Goal: Transaction & Acquisition: Purchase product/service

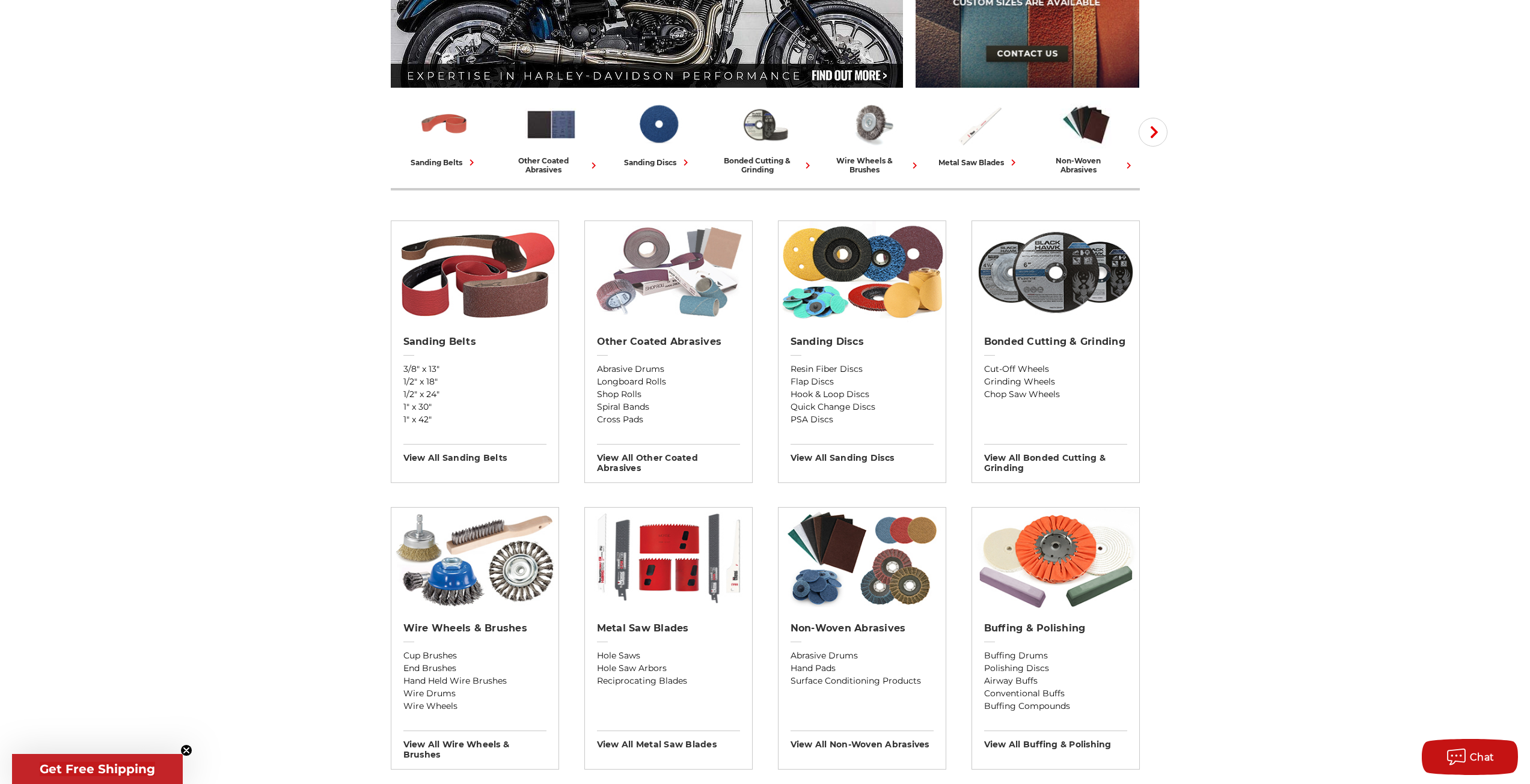
scroll to position [240, 0]
click at [830, 342] on h2 "Sanding Discs" at bounding box center [862, 341] width 143 height 12
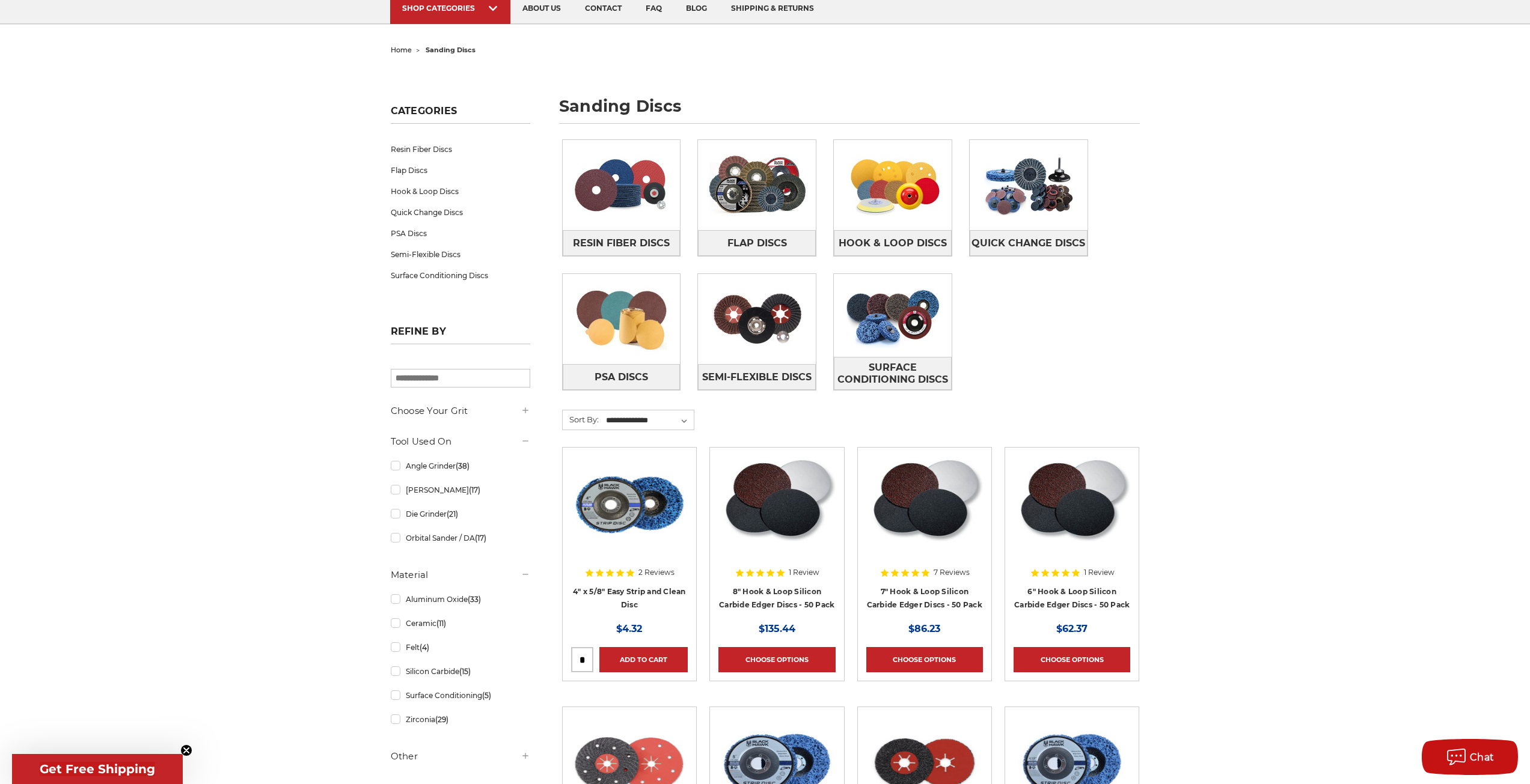
scroll to position [120, 0]
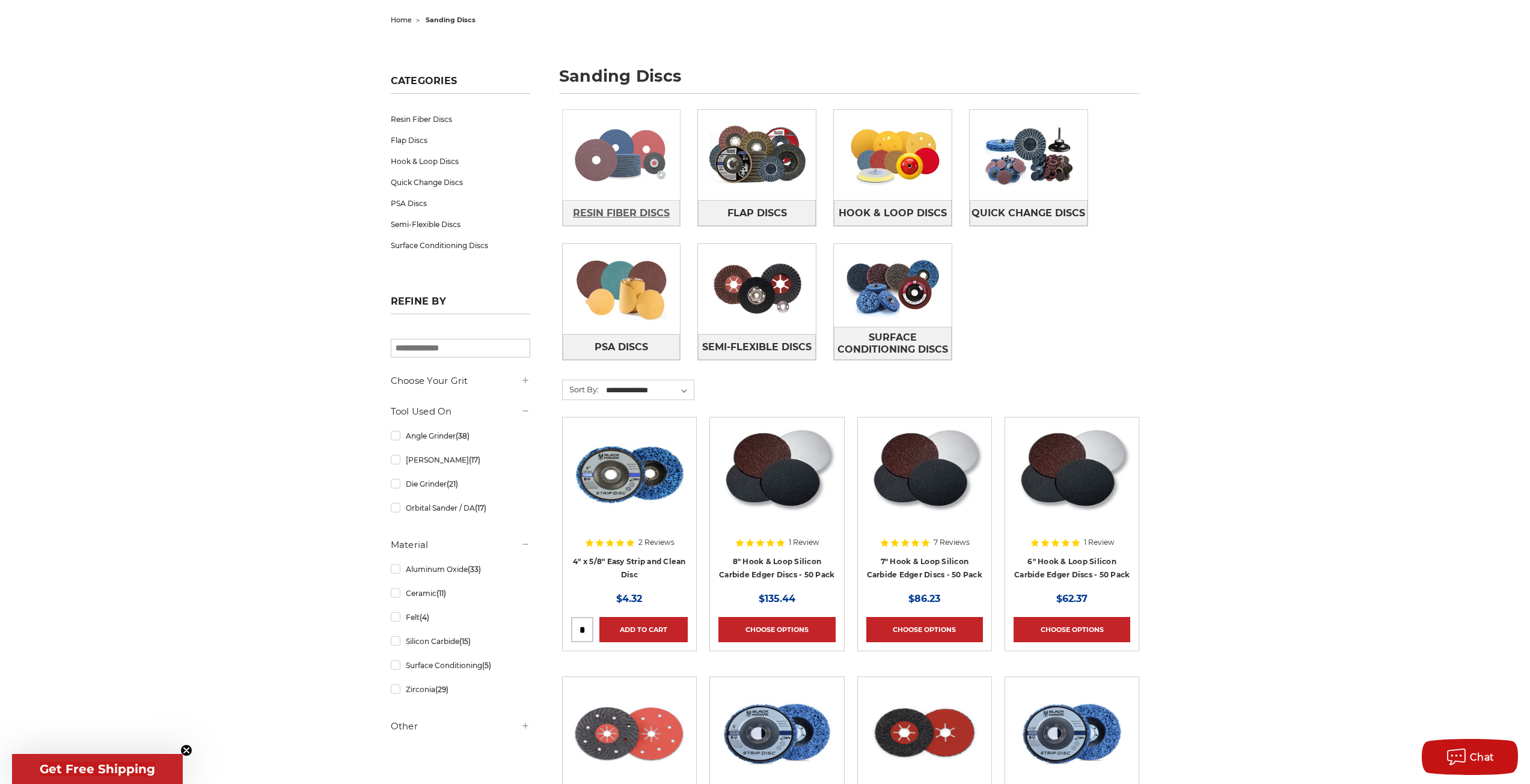
click at [629, 202] on link "Resin Fiber Discs" at bounding box center [621, 213] width 118 height 26
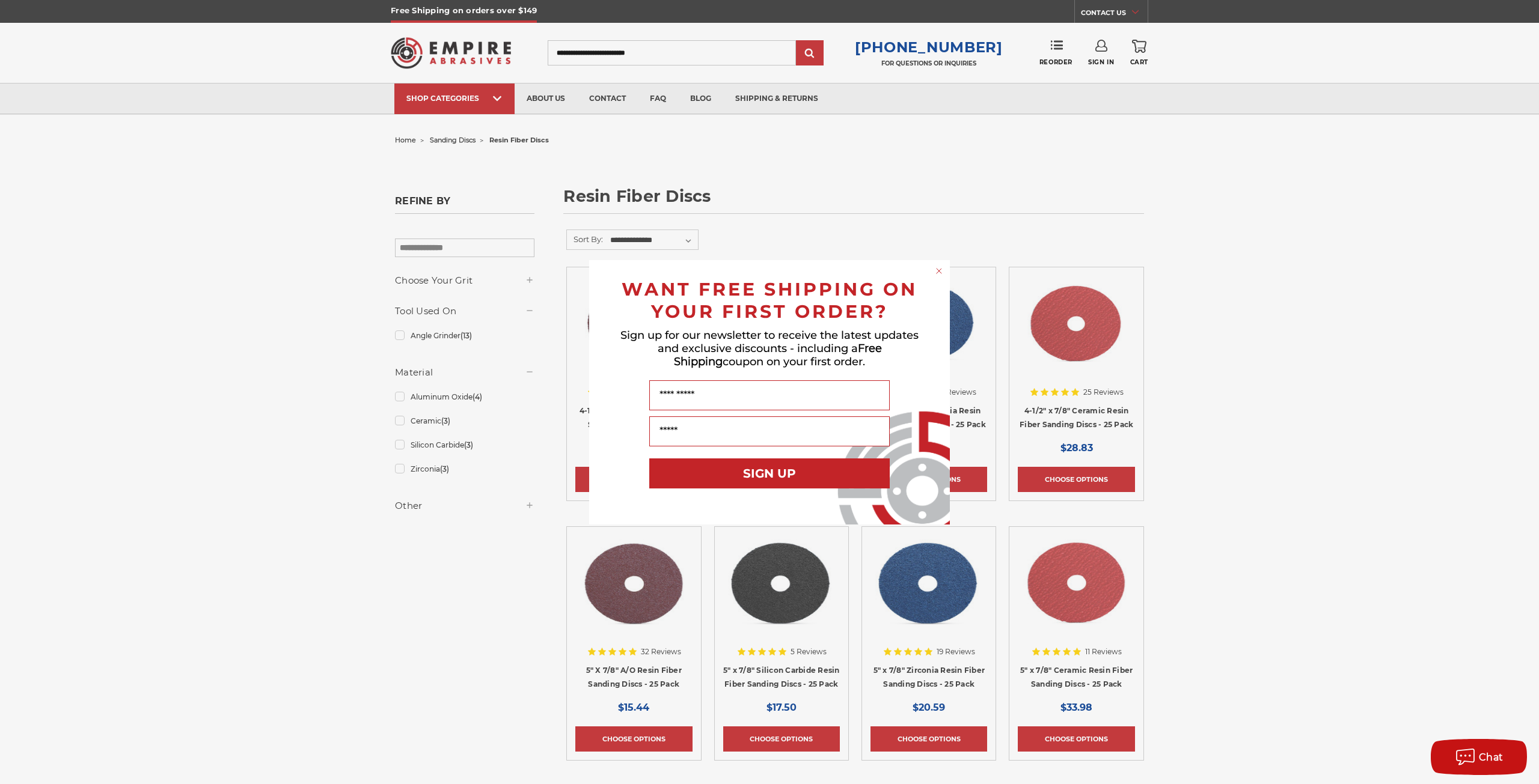
click at [940, 270] on icon "Close dialog" at bounding box center [938, 271] width 12 height 12
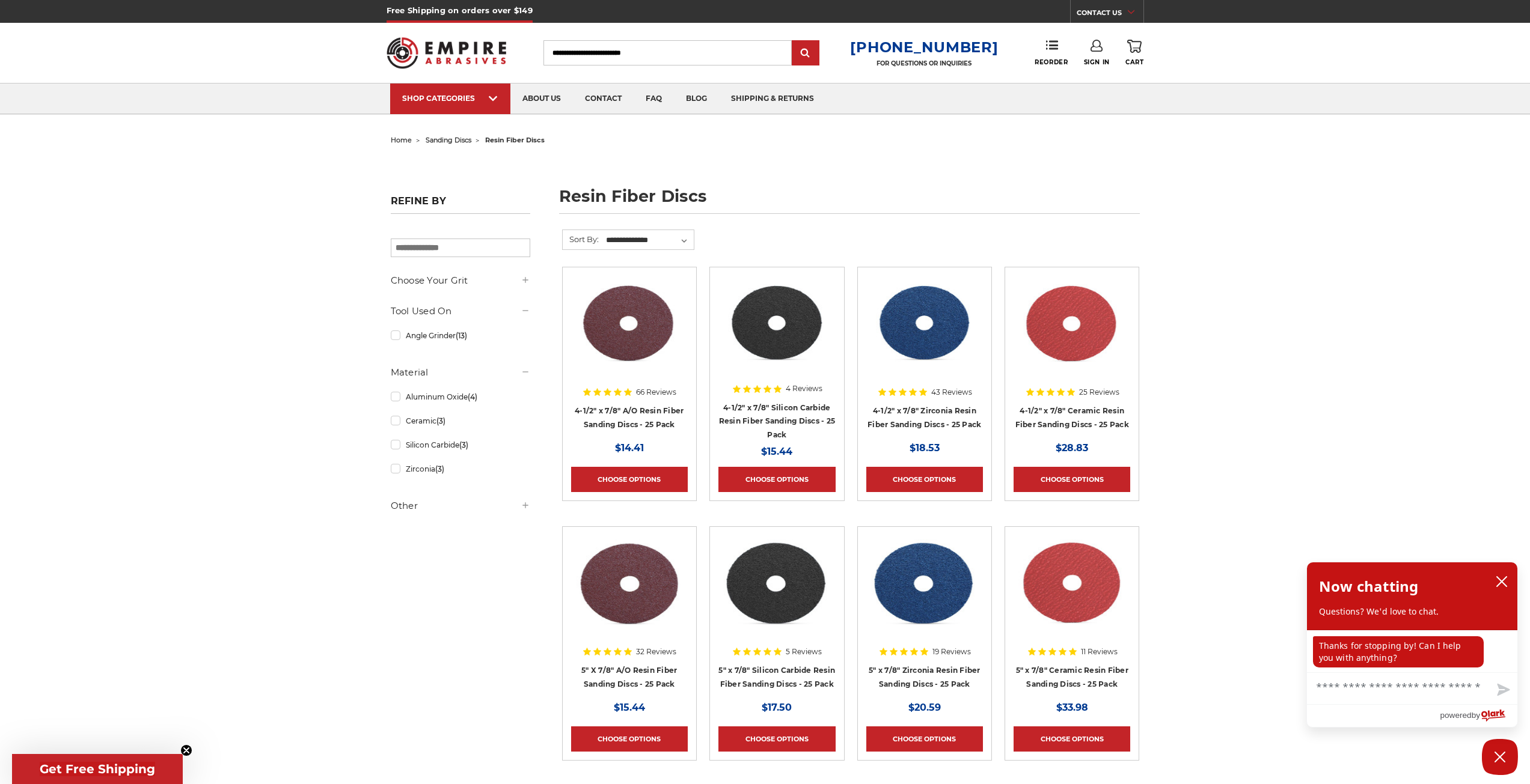
drag, startPoint x: 1252, startPoint y: 282, endPoint x: 1219, endPoint y: 265, distance: 37.1
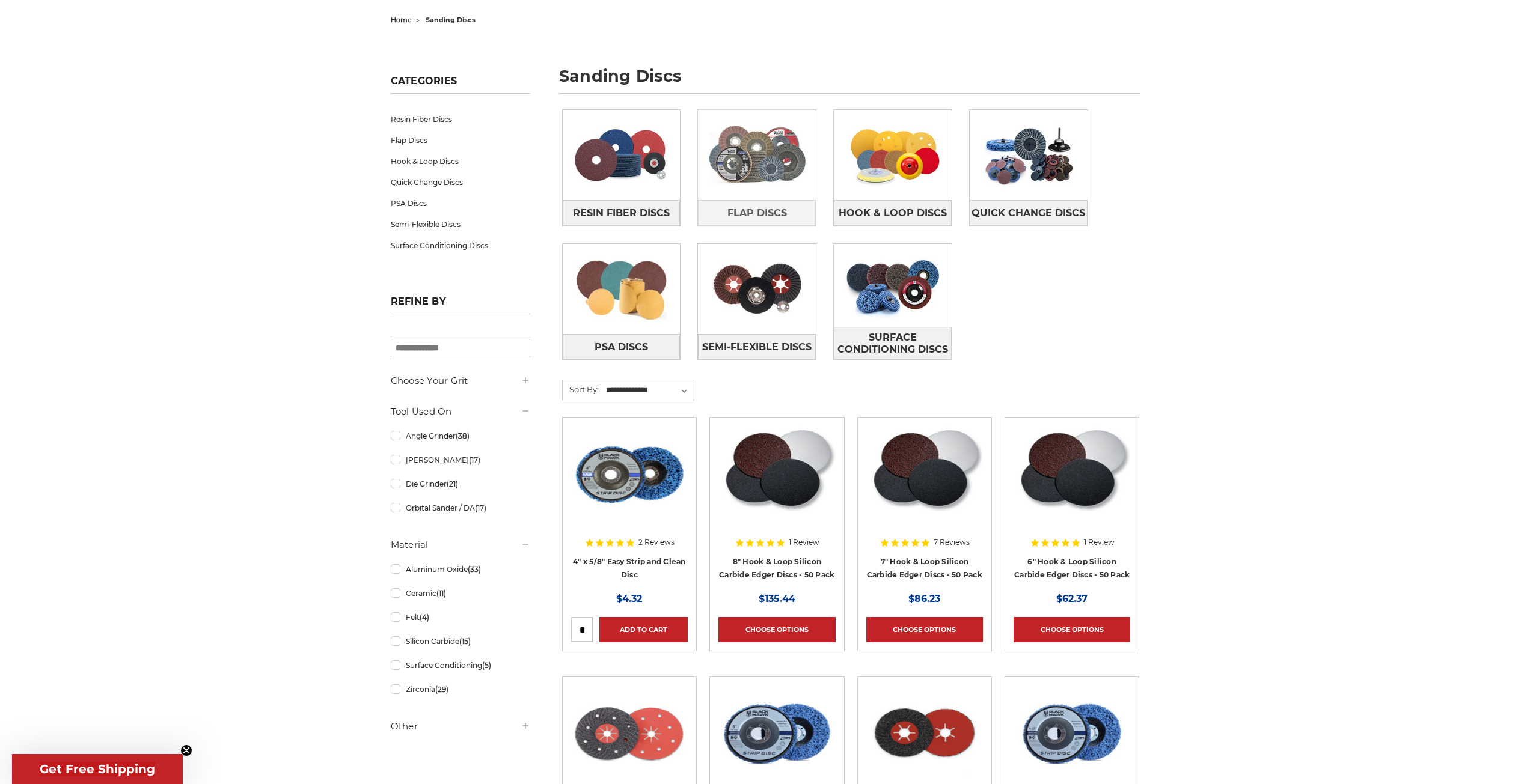
click at [746, 158] on img at bounding box center [757, 155] width 118 height 83
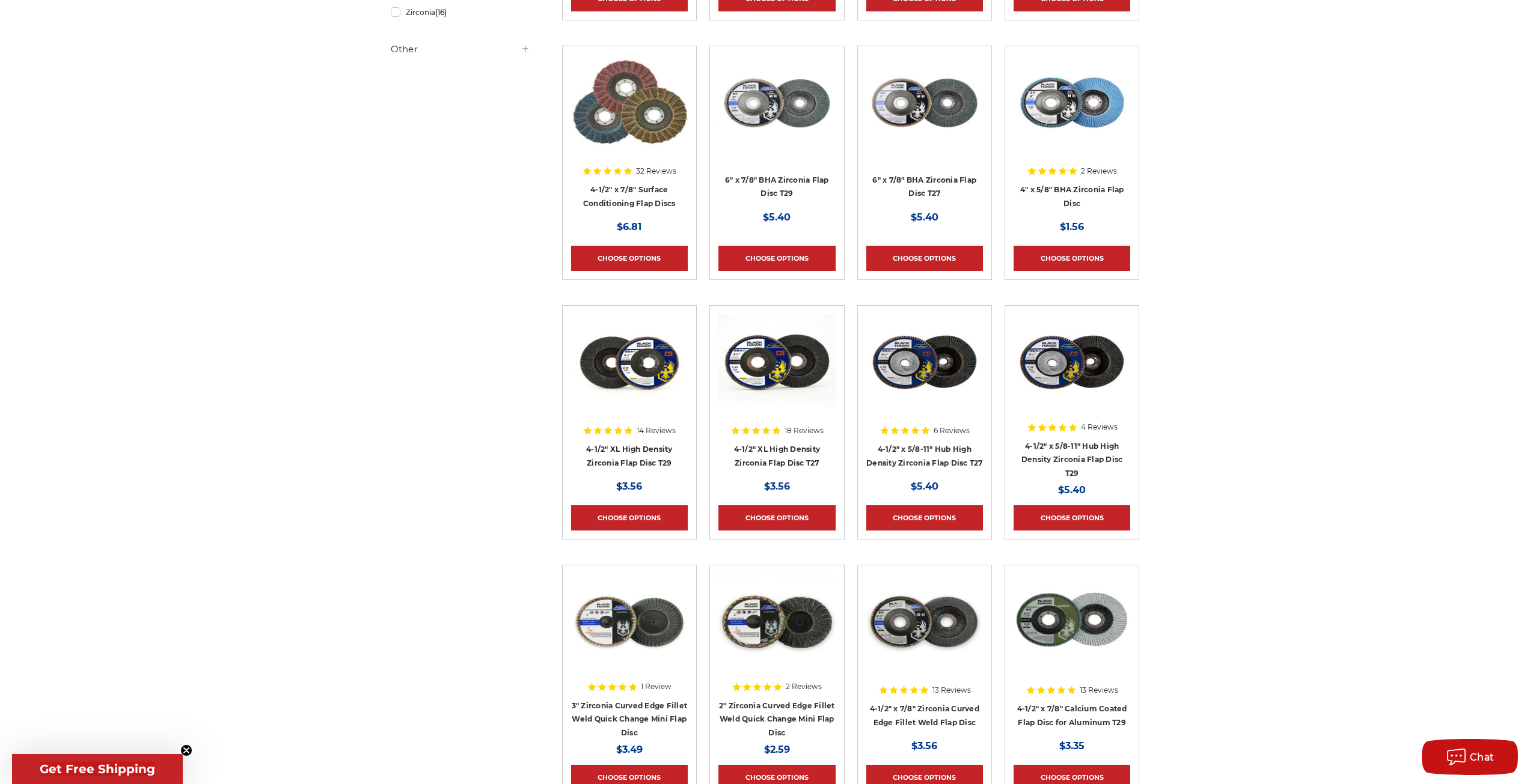
scroll to position [541, 0]
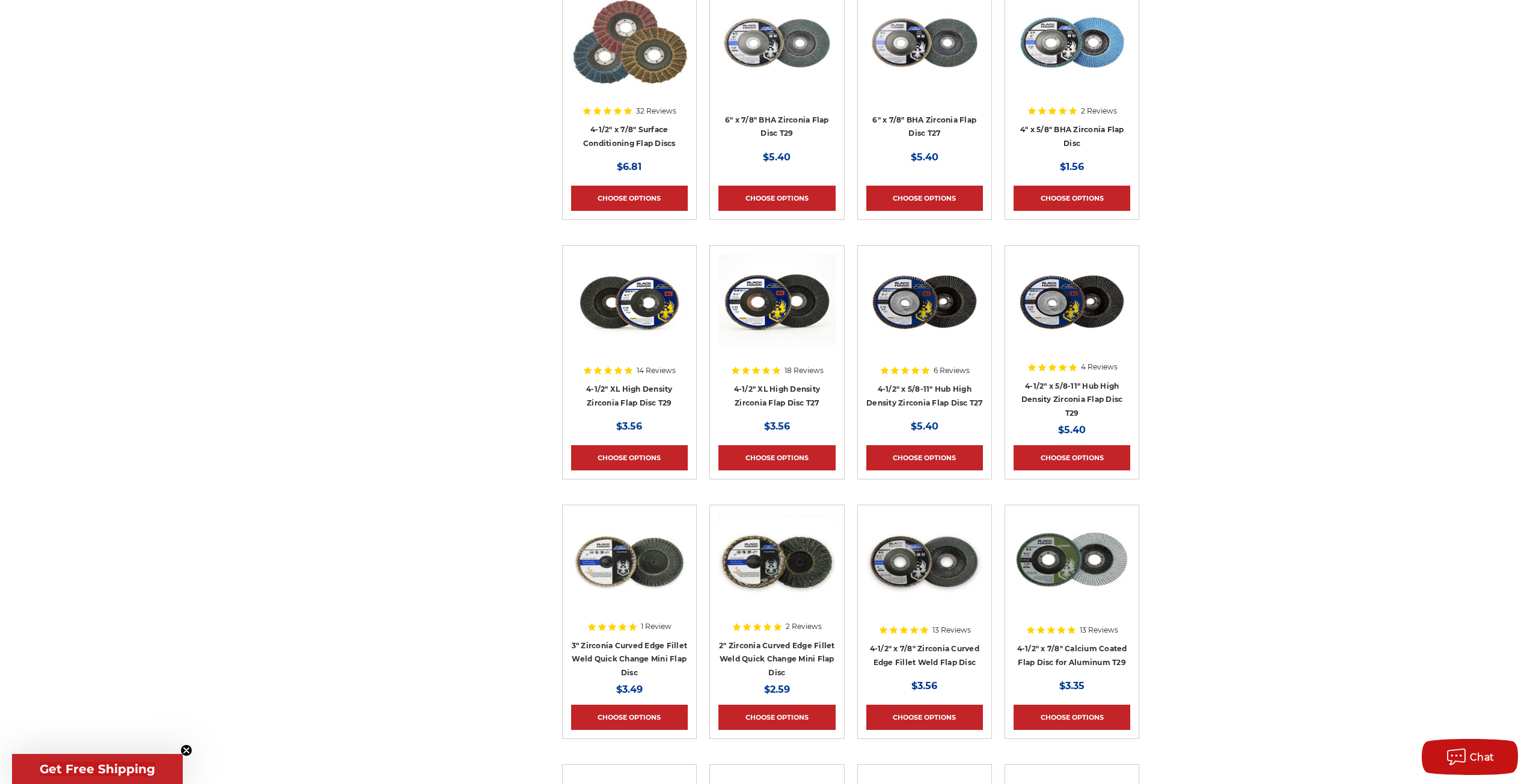
click at [782, 398] on div at bounding box center [776, 331] width 117 height 154
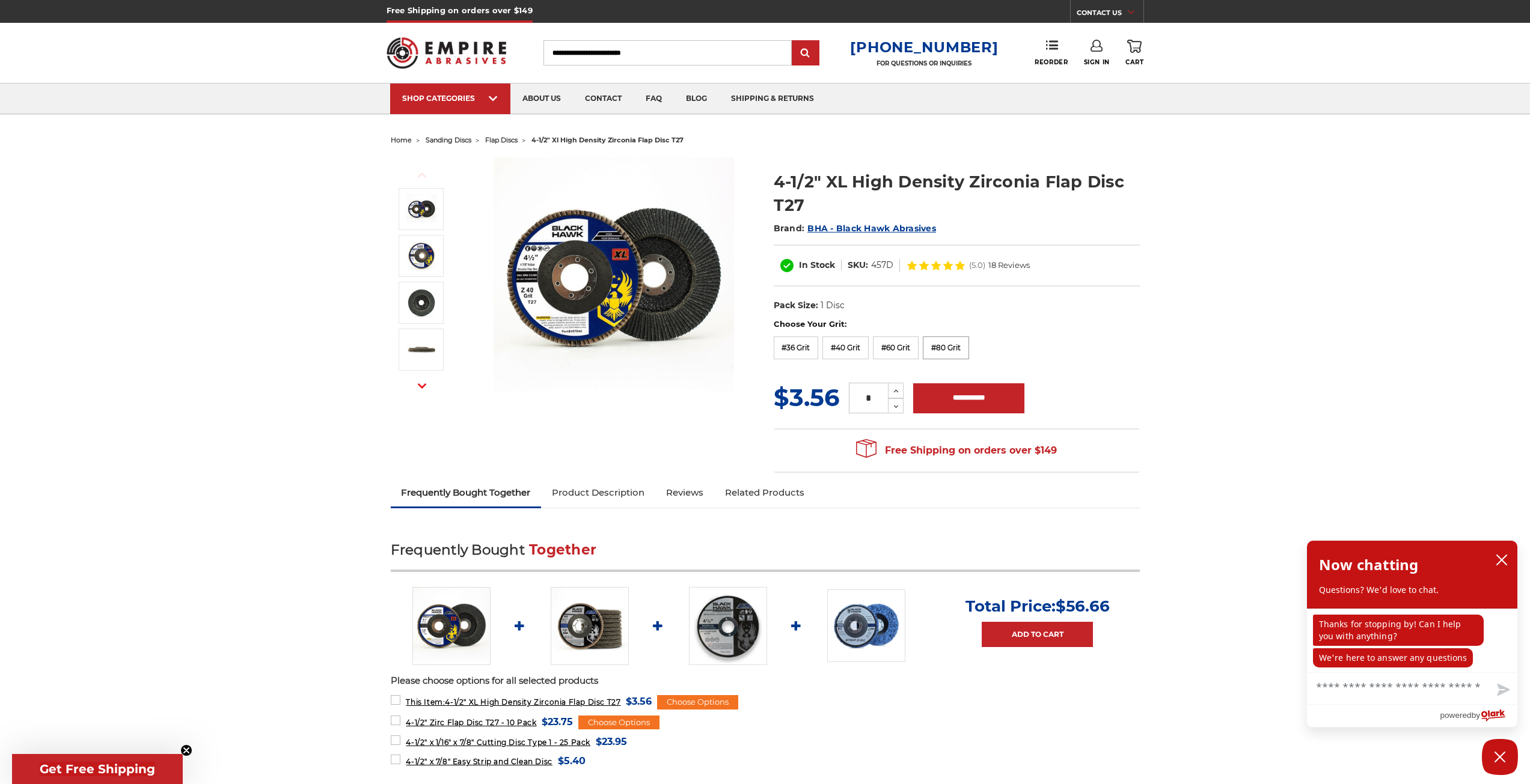
click at [963, 349] on label "#80 Grit" at bounding box center [946, 348] width 46 height 23
click at [901, 348] on label "#60 Grit" at bounding box center [896, 348] width 46 height 23
click at [859, 352] on label "#40 Grit" at bounding box center [845, 348] width 46 height 23
click at [801, 350] on label "#36 Grit" at bounding box center [796, 348] width 45 height 23
drag, startPoint x: 704, startPoint y: 315, endPoint x: 711, endPoint y: 307, distance: 10.6
